Goal: Information Seeking & Learning: Check status

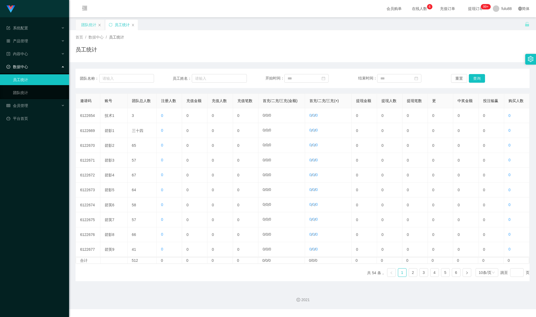
click at [93, 28] on div "团队统计" at bounding box center [88, 25] width 15 height 10
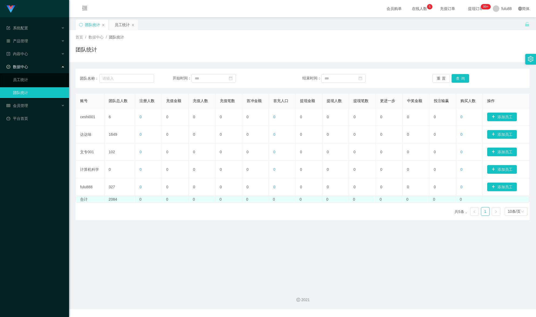
click at [259, 198] on td "0" at bounding box center [255, 200] width 27 height 6
